Goal: Check status: Check status

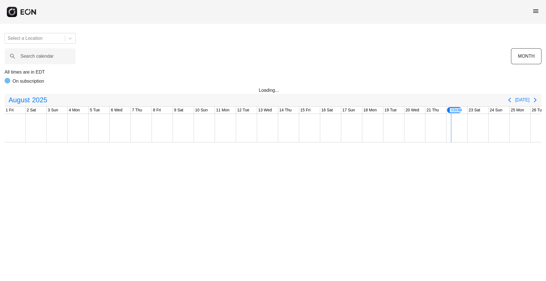
scroll to position [0, 115]
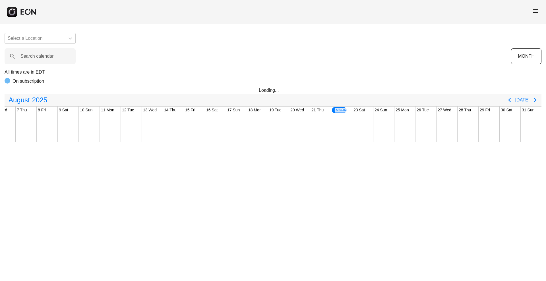
click at [530, 12] on div "menu" at bounding box center [273, 12] width 546 height 24
click at [535, 12] on span "menu" at bounding box center [535, 11] width 7 height 7
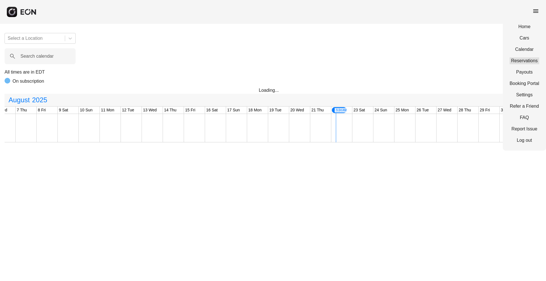
click at [513, 62] on link "Reservations" at bounding box center [524, 60] width 30 height 7
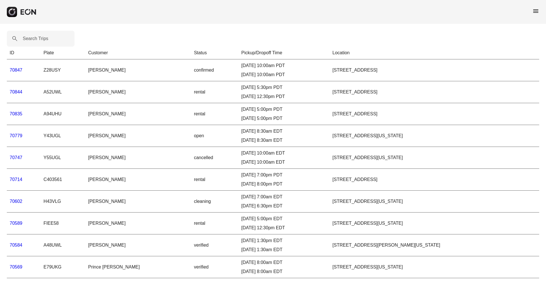
click at [47, 40] on label "Search Trips" at bounding box center [36, 38] width 26 height 7
click at [47, 40] on Trips "Search Trips" at bounding box center [41, 39] width 68 height 16
paste Trips "*****"
type Trips "*****"
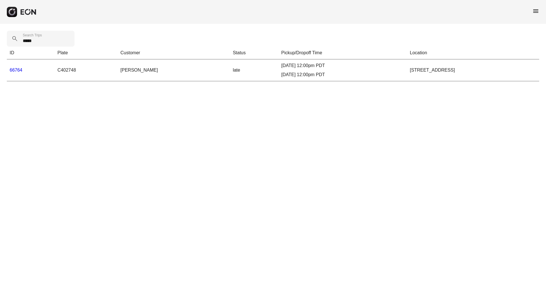
click at [14, 68] on link "66764" at bounding box center [16, 70] width 13 height 5
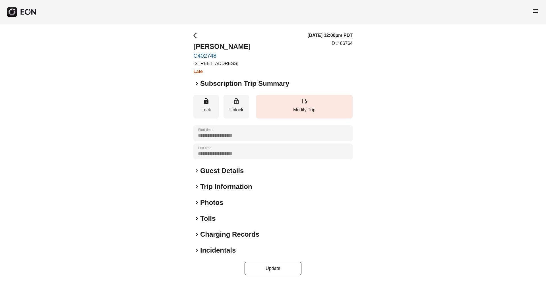
scroll to position [3, 0]
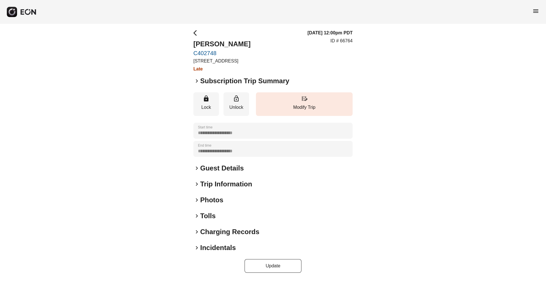
click at [206, 235] on h2 "Charging Records" at bounding box center [229, 231] width 59 height 9
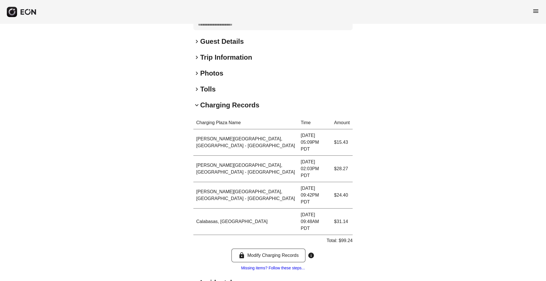
scroll to position [137, 0]
